Goal: Communication & Community: Answer question/provide support

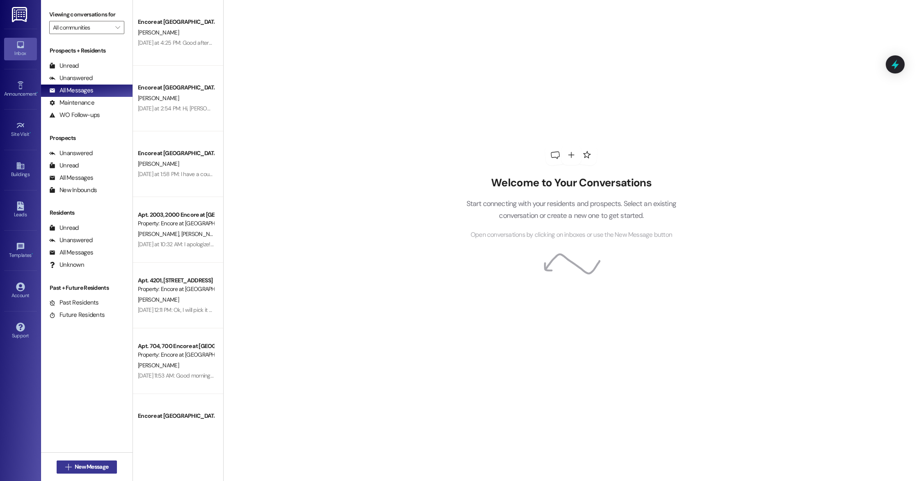
click at [91, 466] on span "New Message" at bounding box center [92, 466] width 34 height 9
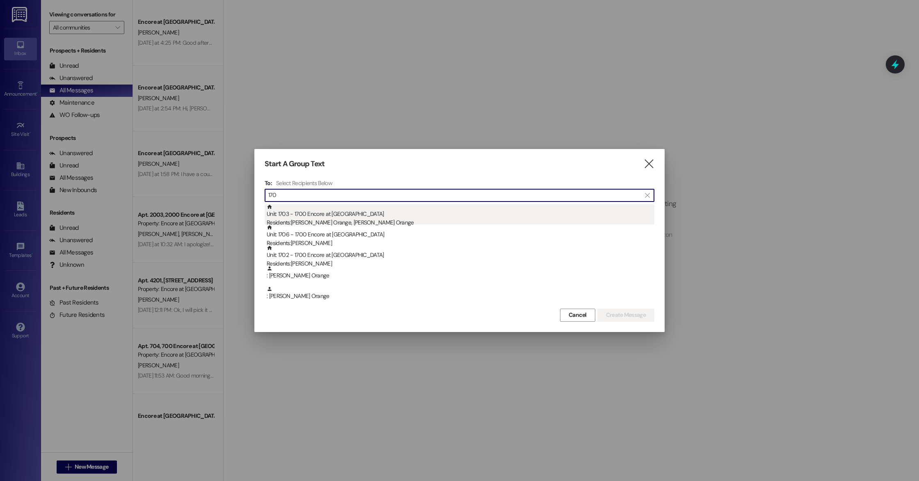
type input "170"
click at [309, 211] on div "Unit: 1703 - 1700 Encore at [GEOGRAPHIC_DATA] Residents: [PERSON_NAME][GEOGRAPH…" at bounding box center [461, 215] width 388 height 23
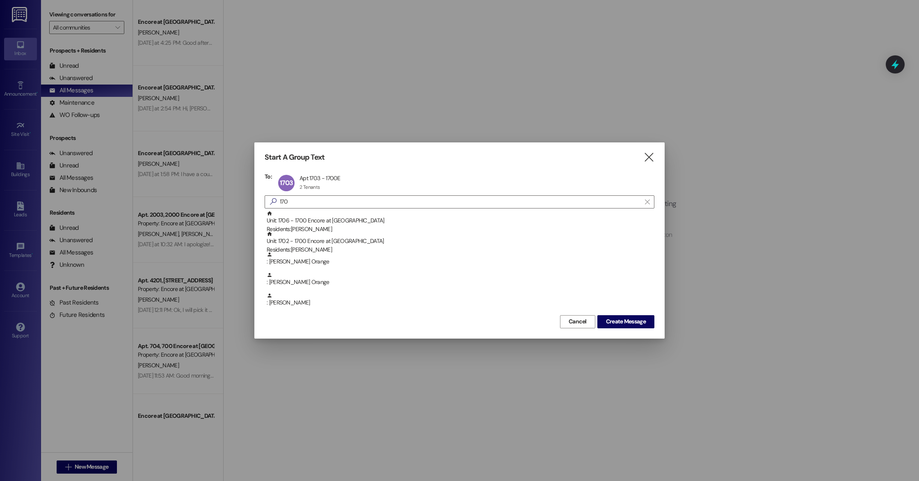
click at [628, 322] on span "Create Message" at bounding box center [626, 321] width 40 height 9
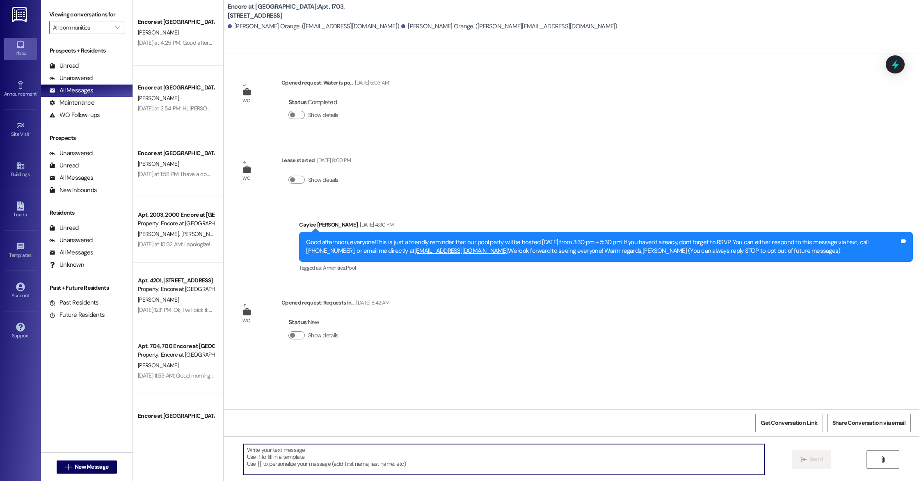
click at [449, 452] on textarea at bounding box center [504, 459] width 521 height 31
click at [553, 452] on textarea "Good afternoon, [PERSON_NAME] created a work order for the garage. Maitenence w…" at bounding box center [504, 459] width 521 height 31
click at [397, 448] on textarea "Good afternoon, [PERSON_NAME] created a work order for the garage. Maitenence w…" at bounding box center [504, 459] width 521 height 31
click at [560, 448] on textarea "Good afternoon, [PERSON_NAME] created a work order for the garage. Maintenance …" at bounding box center [504, 459] width 521 height 31
type textarea "Good afternoon, [PERSON_NAME] created a work order for the garage. Maintenance …"
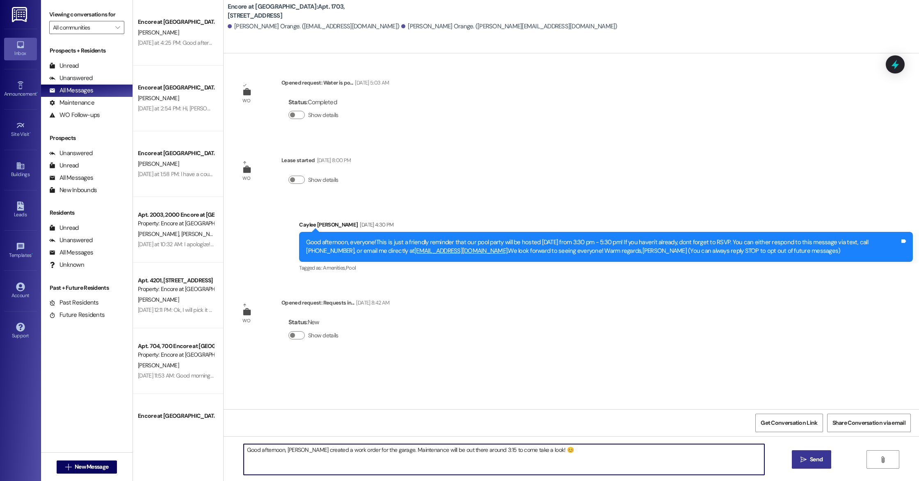
click at [799, 452] on button " Send" at bounding box center [812, 459] width 40 height 18
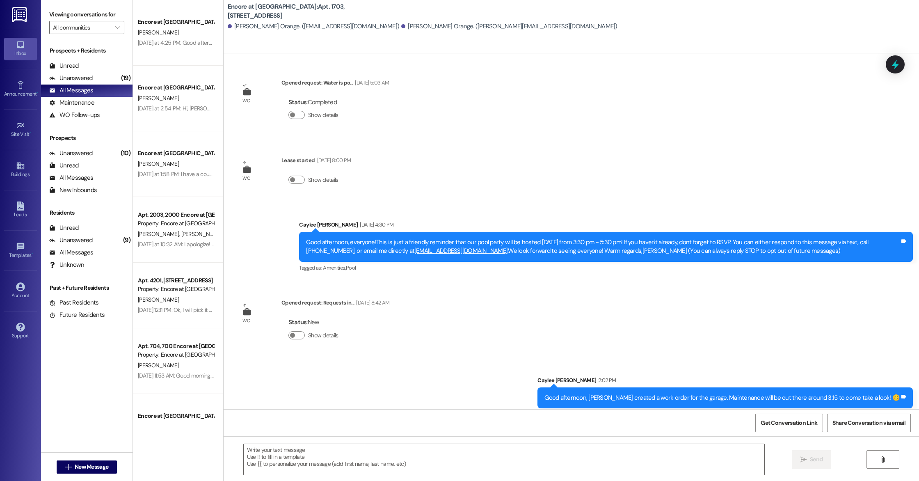
scroll to position [6, 0]
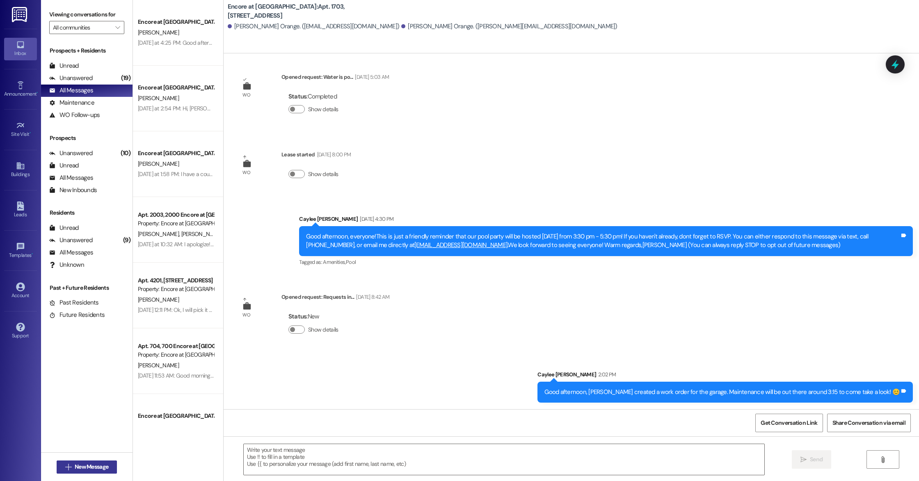
click at [107, 468] on button " New Message" at bounding box center [87, 466] width 61 height 13
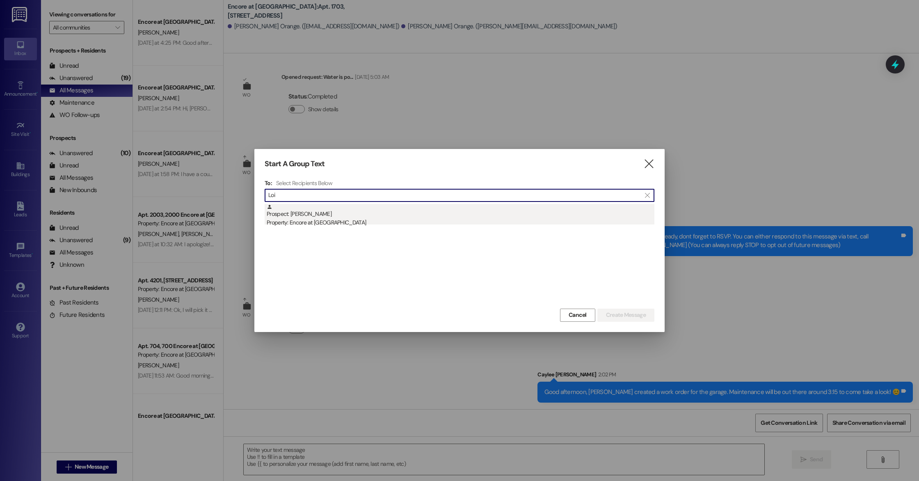
type input "Loi"
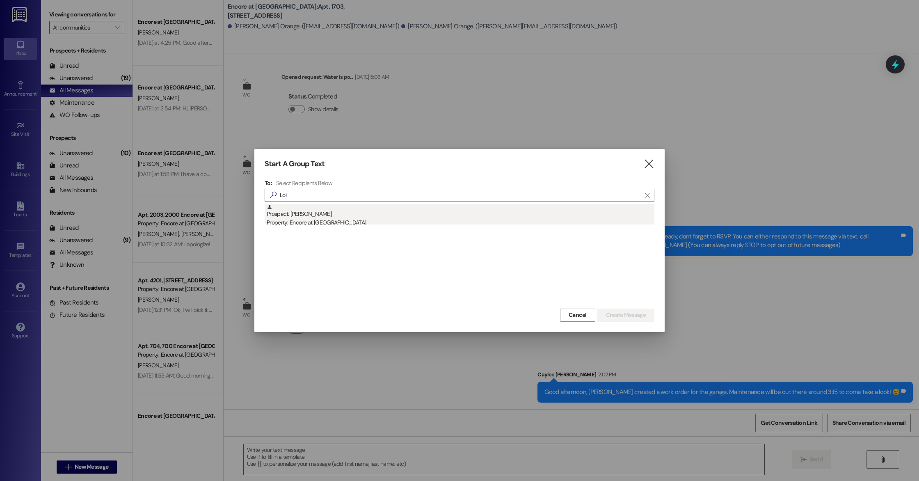
click at [303, 217] on div "Prospect: [PERSON_NAME] Property: Encore at [GEOGRAPHIC_DATA]" at bounding box center [461, 215] width 388 height 23
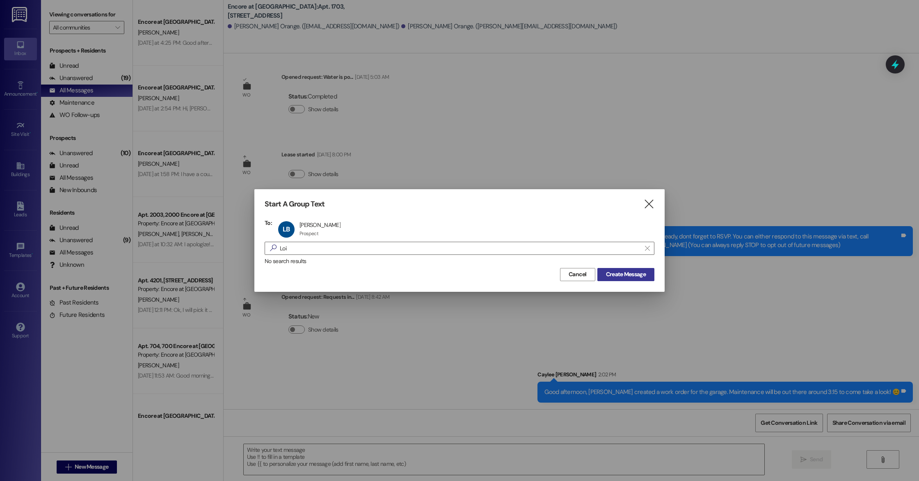
click at [619, 272] on span "Create Message" at bounding box center [626, 274] width 40 height 9
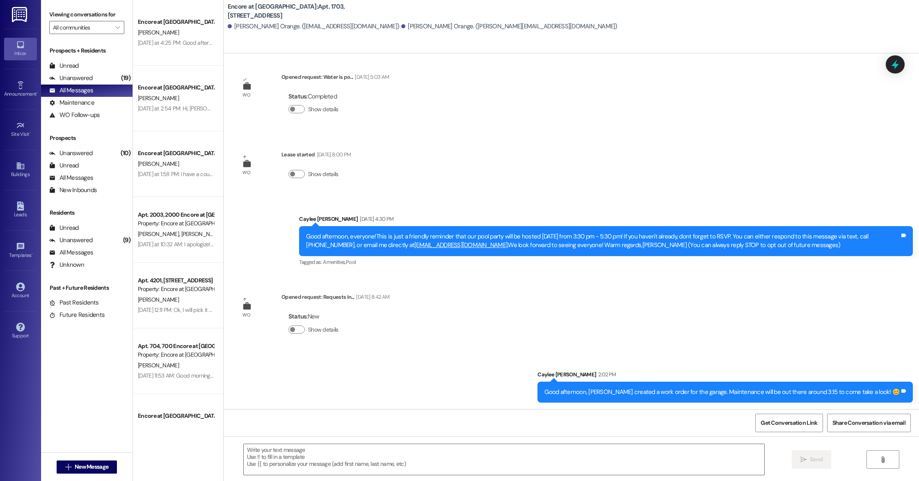
scroll to position [0, 0]
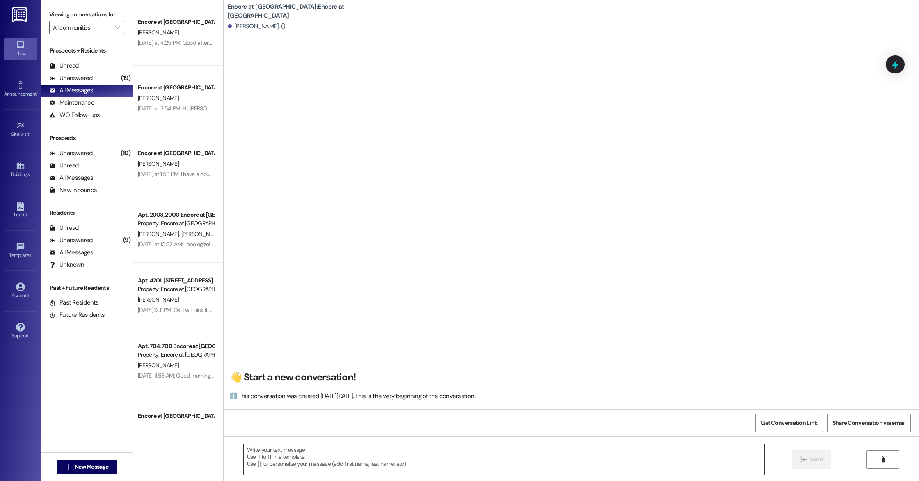
click at [331, 463] on textarea at bounding box center [504, 459] width 521 height 31
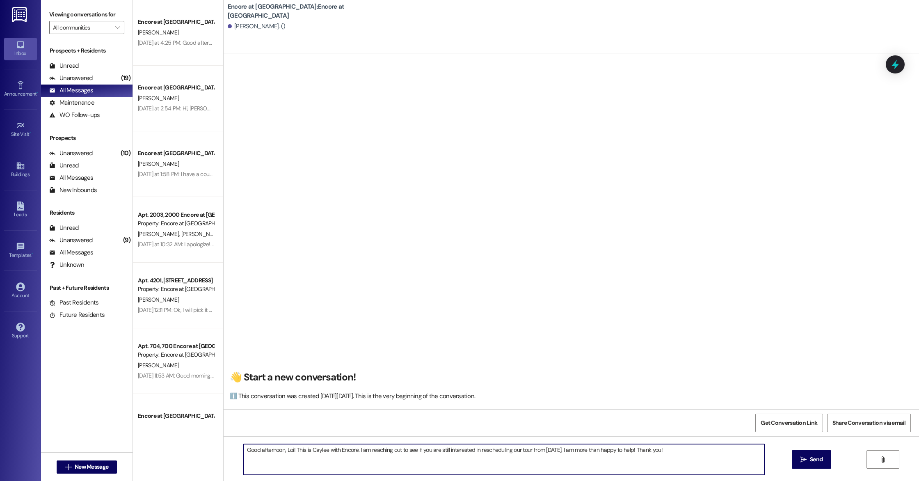
drag, startPoint x: 632, startPoint y: 450, endPoint x: 642, endPoint y: 449, distance: 9.9
click at [642, 449] on textarea "Good afternoon, Loi! This is Caylee with Encore. I am reaching out to see if yo…" at bounding box center [504, 459] width 521 height 31
click at [719, 452] on textarea "Good afternoon, Loi! This is Caylee with Encore. I am reaching out to see if yo…" at bounding box center [504, 459] width 521 height 31
drag, startPoint x: 671, startPoint y: 450, endPoint x: 571, endPoint y: 448, distance: 99.7
click at [571, 448] on textarea "Good afternoon, Loi! This is Caylee with Encore. I am reaching out to see if yo…" at bounding box center [504, 459] width 521 height 31
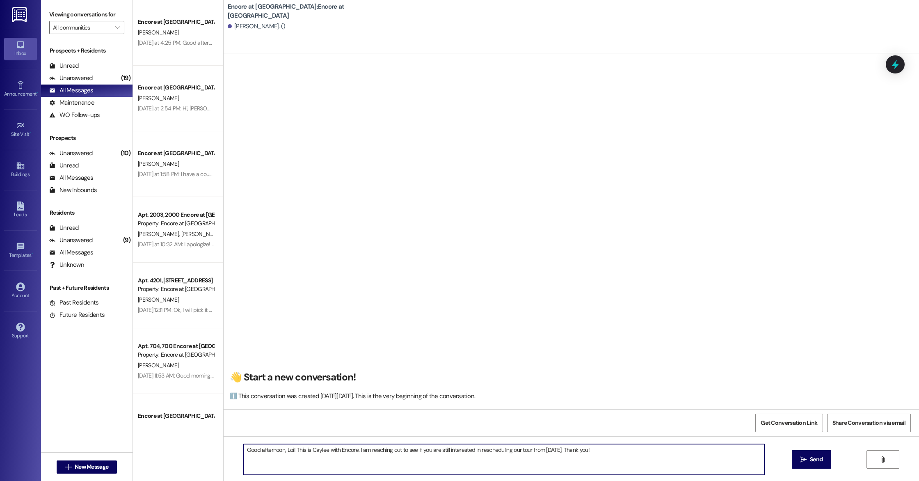
click at [468, 450] on textarea "Good afternoon, Loi! This is Caylee with Encore. I am reaching out to see if yo…" at bounding box center [504, 459] width 521 height 31
drag, startPoint x: 443, startPoint y: 450, endPoint x: 570, endPoint y: 452, distance: 126.8
click at [570, 452] on textarea "Good afternoon, Loi! This is Caylee with Encore. I am reaching out to see if yo…" at bounding box center [504, 459] width 521 height 31
click at [281, 459] on textarea "Good afternoon, Loi! This is Caylee with Encore. I am reaching out to see if yo…" at bounding box center [504, 459] width 521 height 31
click at [534, 451] on textarea "Good afternoon, Loi! This is Caylee with Encore. I am reaching out to see if yo…" at bounding box center [504, 459] width 521 height 31
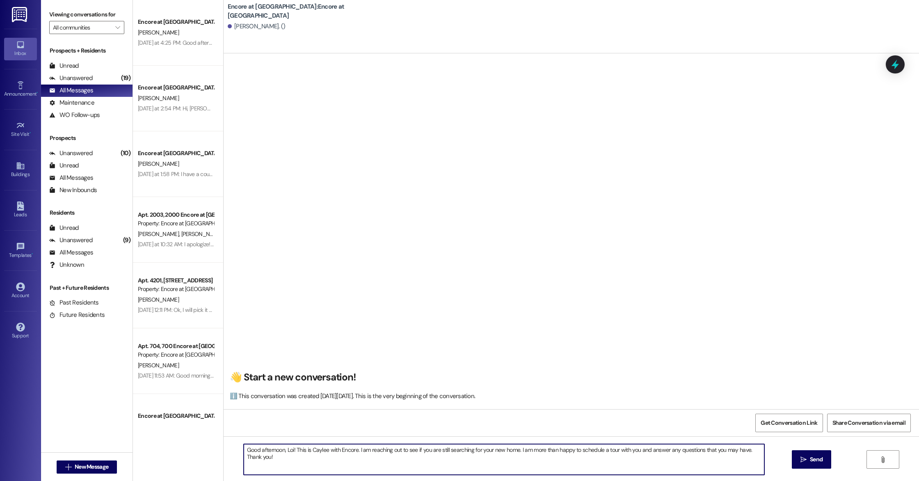
click at [454, 463] on textarea "Good afternoon, Loi! This is Caylee with Encore. I am reaching out to see if yo…" at bounding box center [504, 459] width 521 height 31
drag, startPoint x: 258, startPoint y: 456, endPoint x: 228, endPoint y: 448, distance: 31.9
click at [228, 448] on div "Good afternoon, Loi! This is Caylee with Encore. I am reaching out to see if yo…" at bounding box center [571, 467] width 695 height 62
click at [540, 470] on textarea "Good afternoon, Loi! This is Caylee with Encore. I am reaching out to see if yo…" at bounding box center [504, 459] width 521 height 31
type textarea "Good afternoon, Loi! This is Caylee with Encore. I am reaching out to see if yo…"
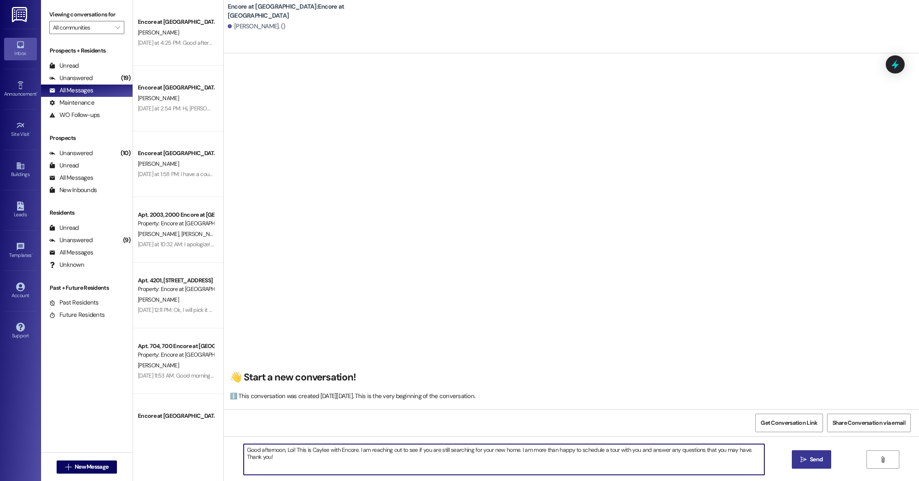
click at [814, 456] on span "Send" at bounding box center [816, 459] width 13 height 9
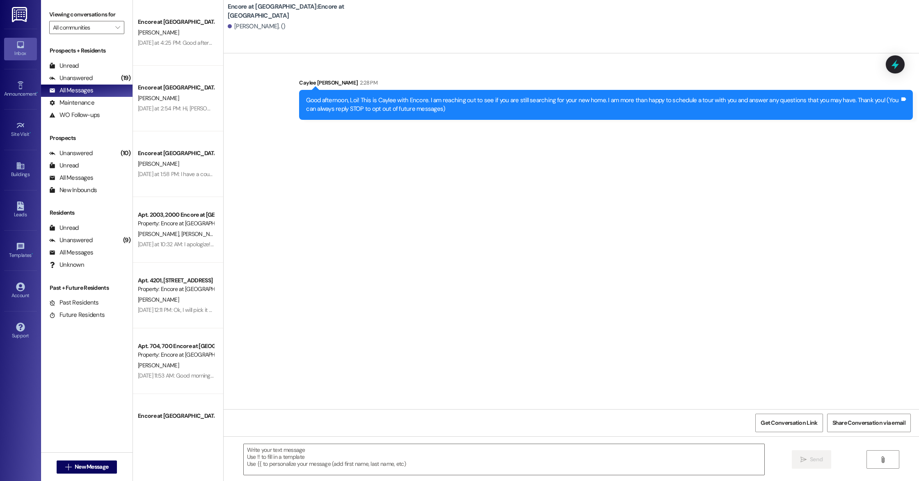
scroll to position [0, 0]
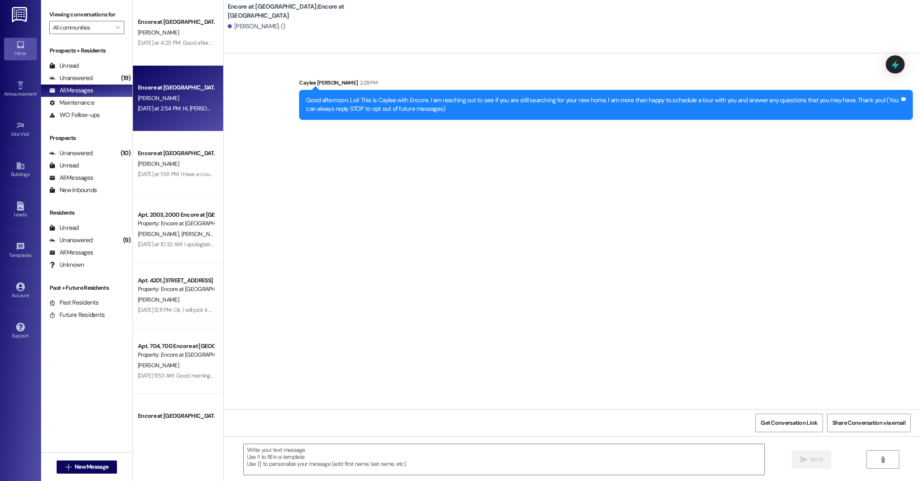
click at [180, 108] on div "[DATE] at 2:54 PM: Hi, [PERSON_NAME]! Your application was approved and we are …" at bounding box center [565, 108] width 855 height 7
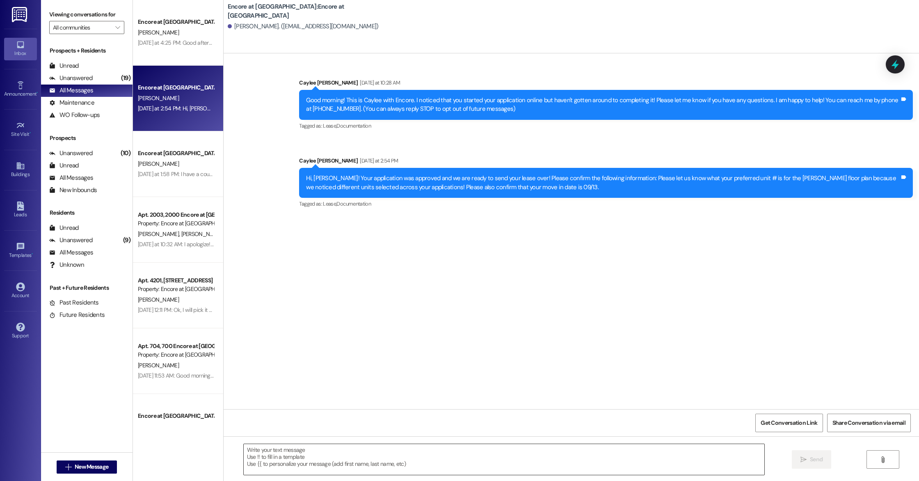
click at [489, 453] on textarea at bounding box center [504, 459] width 521 height 31
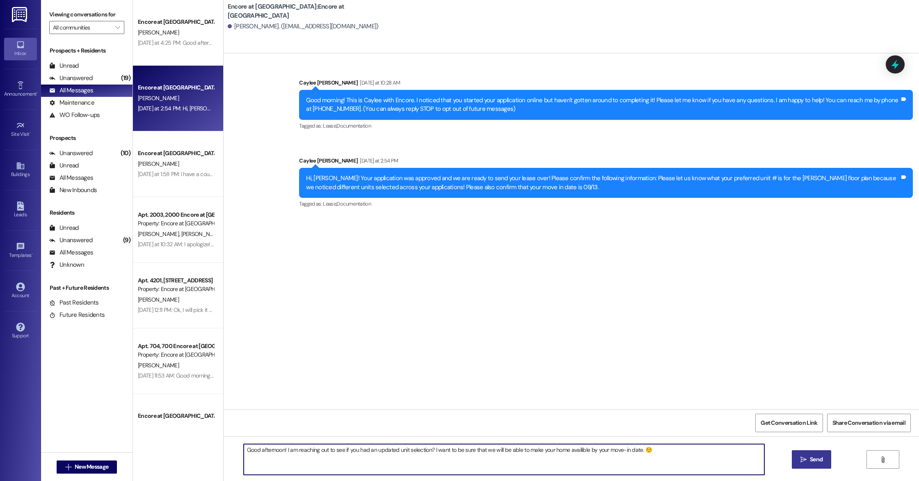
click at [574, 451] on textarea "Good afternoon! I am reaching out to see if you had an updated unit selection? …" at bounding box center [504, 459] width 521 height 31
click at [671, 451] on textarea "Good afternoon! I am reaching out to see if you had an updated unit selection? …" at bounding box center [504, 459] width 521 height 31
type textarea "Good afternoon! I am reaching out to see if you had an updated unit selection? …"
click at [804, 461] on icon "" at bounding box center [803, 459] width 6 height 7
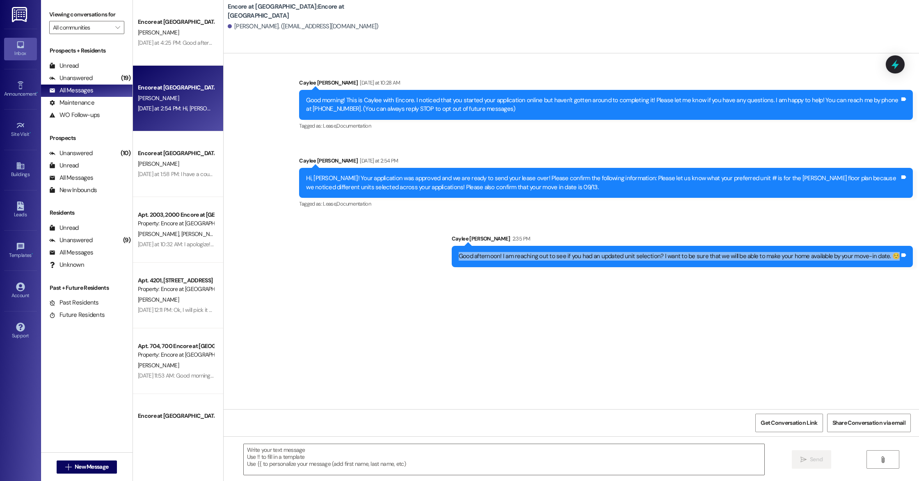
drag, startPoint x: 468, startPoint y: 257, endPoint x: 918, endPoint y: 253, distance: 450.8
click at [918, 253] on div "Sent via SMS Caylee [PERSON_NAME] 2:35 PM Good afternoon! I am reaching out to …" at bounding box center [681, 250] width 473 height 45
copy div "Good afternoon! I am reaching out to see if you had an updated unit selection? …"
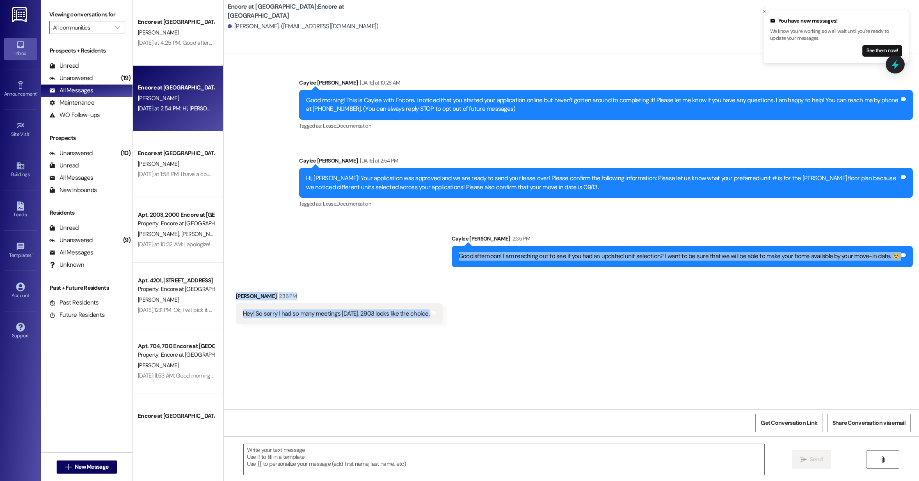
click at [455, 336] on div "Sent via SMS Caylee [PERSON_NAME] [DATE] at 10:28 AM Good morning! This is Cayl…" at bounding box center [571, 231] width 695 height 356
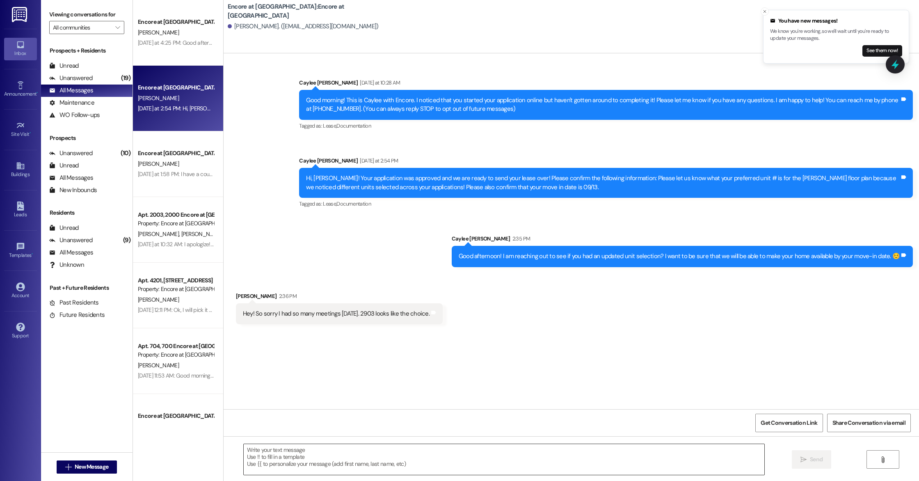
click at [371, 454] on textarea at bounding box center [504, 459] width 521 height 31
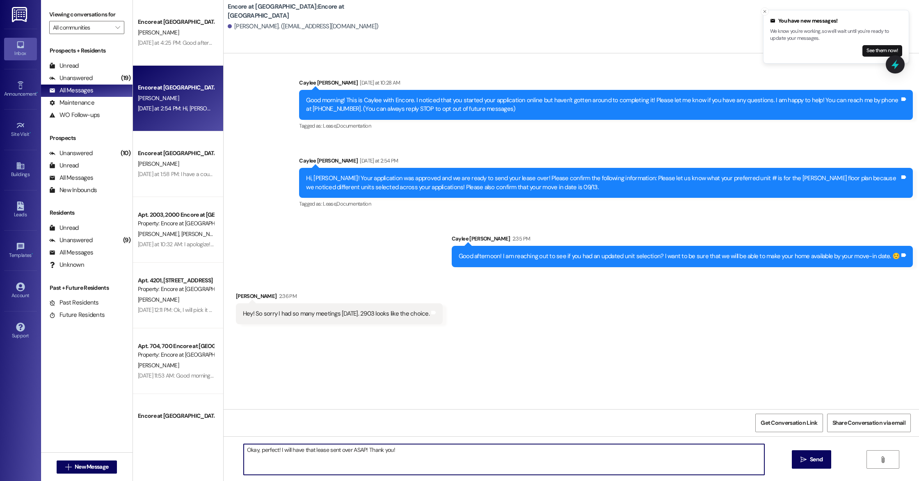
click at [360, 450] on textarea "Okay, perfect! I will have that lease sent over ASAP! Thank you!" at bounding box center [504, 459] width 521 height 31
type textarea "Okay, perfect! I will have that lease sent over ASAP. Thank you!"
click at [795, 461] on button " Send" at bounding box center [812, 459] width 40 height 18
